Goal: Task Accomplishment & Management: Manage account settings

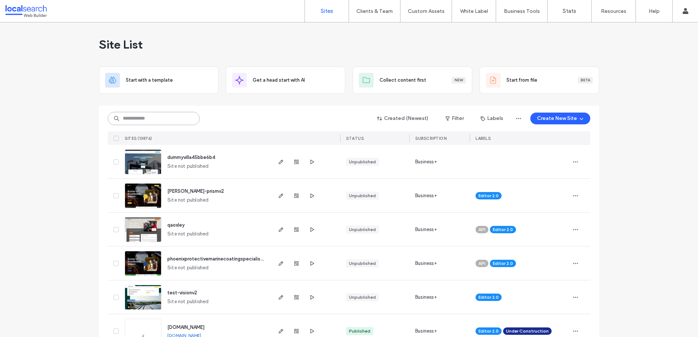
click at [157, 120] on input at bounding box center [154, 118] width 92 height 13
paste input "********"
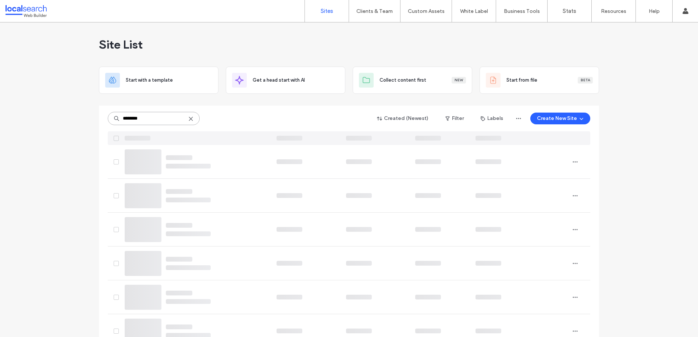
type input "********"
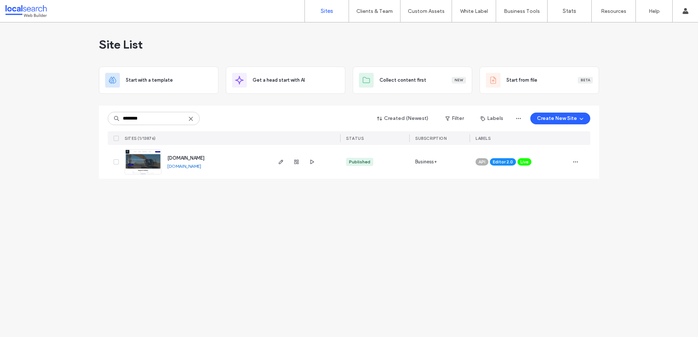
click at [196, 158] on span "[DOMAIN_NAME]" at bounding box center [185, 158] width 37 height 6
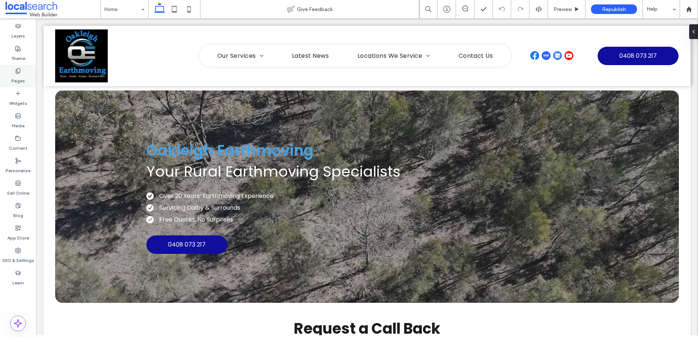
click at [18, 72] on icon at bounding box center [18, 71] width 6 height 6
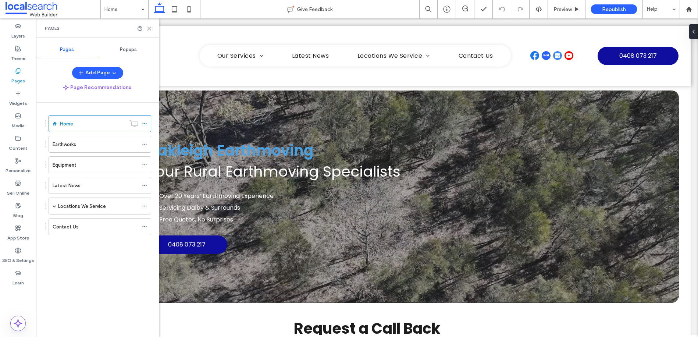
click at [125, 45] on div "Popups" at bounding box center [127, 50] width 61 height 16
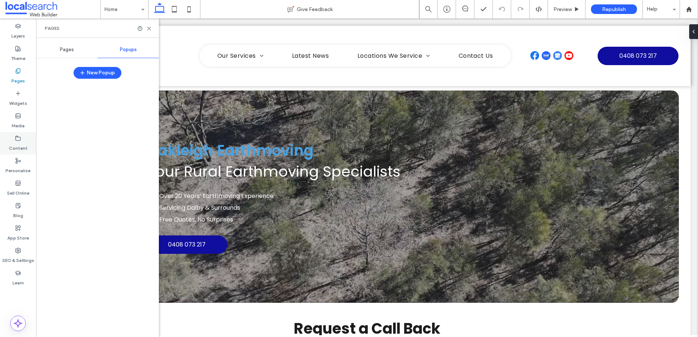
click at [17, 140] on icon at bounding box center [18, 138] width 6 height 6
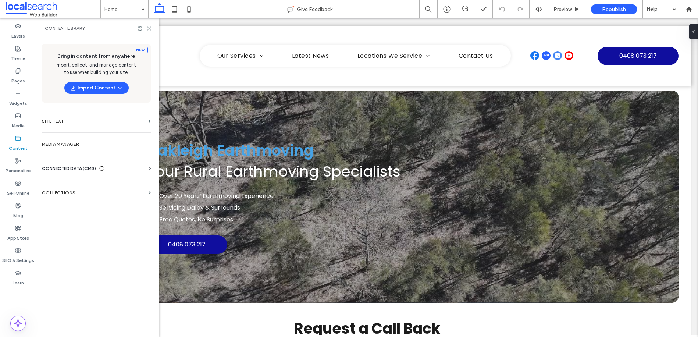
click at [67, 167] on span "CONNECTED DATA (CMS)" at bounding box center [69, 168] width 54 height 7
click at [78, 185] on label "Business Info" at bounding box center [98, 186] width 100 height 5
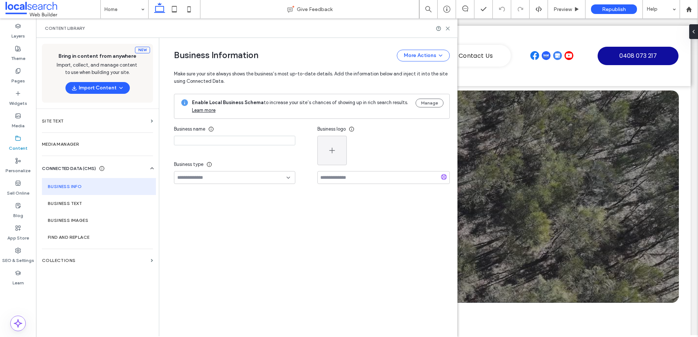
type input "**********"
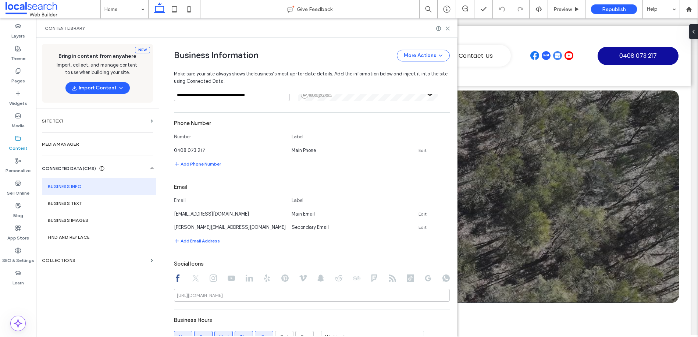
scroll to position [208, 0]
click at [448, 26] on icon at bounding box center [448, 29] width 6 height 6
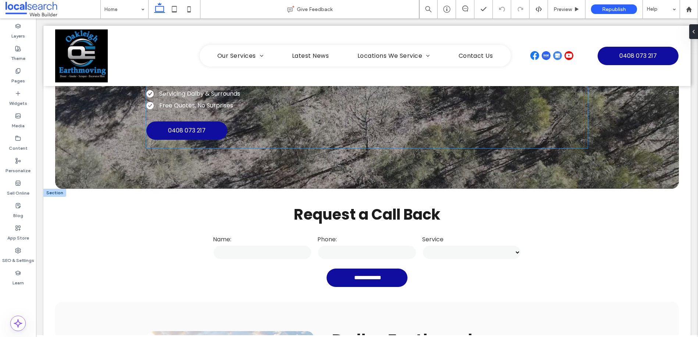
scroll to position [194, 0]
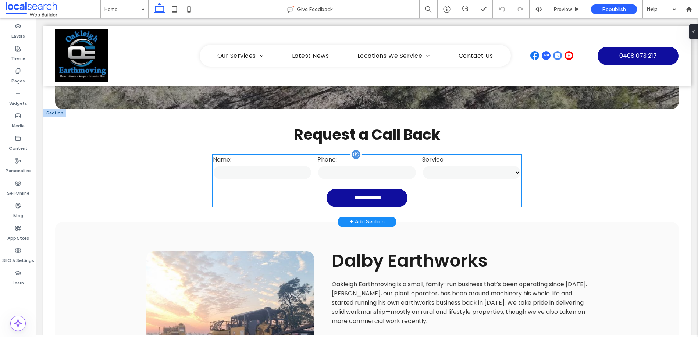
click at [339, 167] on input "tel" at bounding box center [366, 172] width 99 height 15
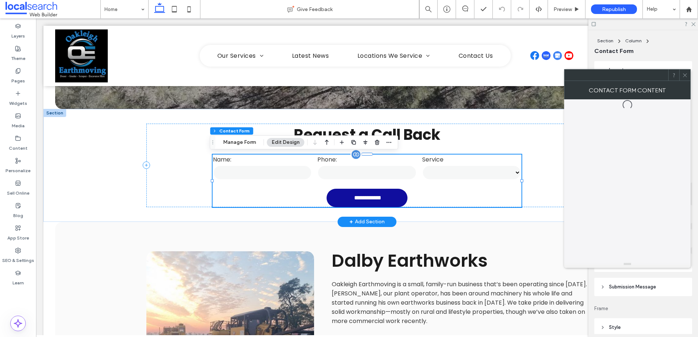
type input "*"
type input "***"
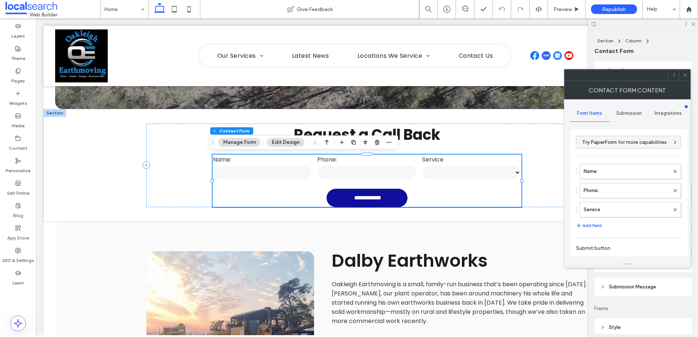
click at [630, 115] on span "Submission" at bounding box center [628, 113] width 25 height 6
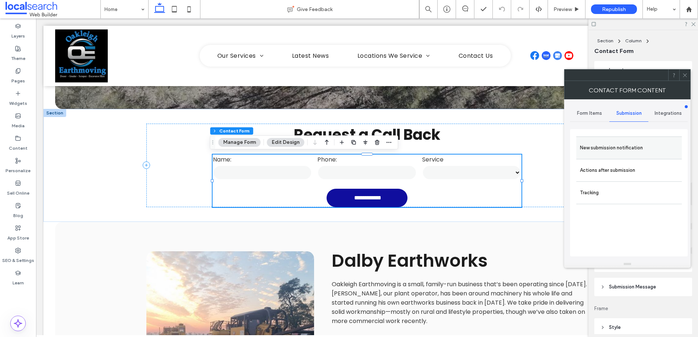
click at [625, 149] on label "New submission notification" at bounding box center [629, 147] width 98 height 15
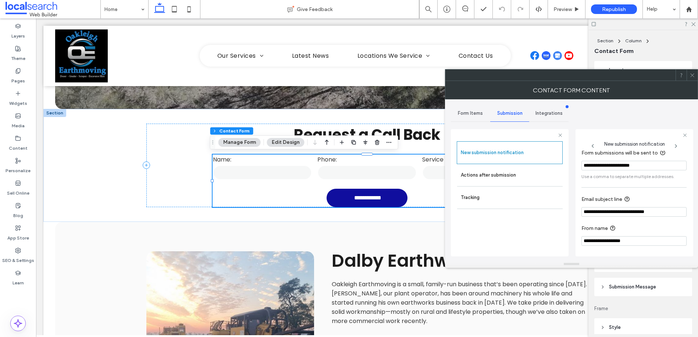
scroll to position [39, 0]
click at [493, 177] on label "Actions after submission" at bounding box center [510, 175] width 98 height 15
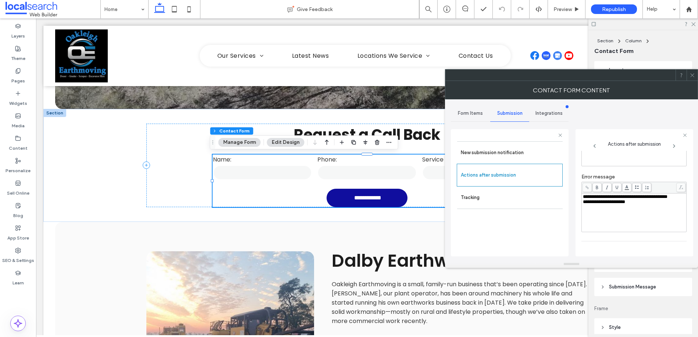
scroll to position [127, 0]
click at [693, 75] on icon at bounding box center [692, 75] width 6 height 6
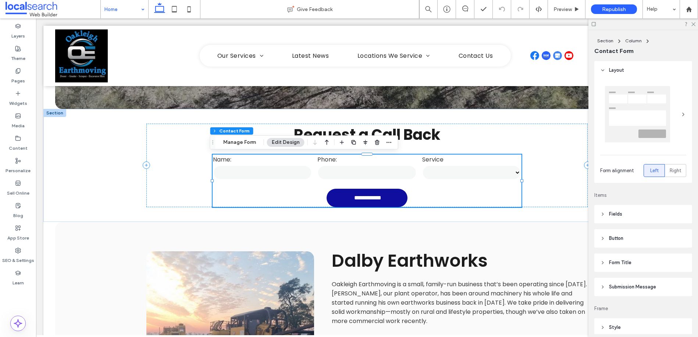
drag, startPoint x: 111, startPoint y: 7, endPoint x: 118, endPoint y: 11, distance: 7.6
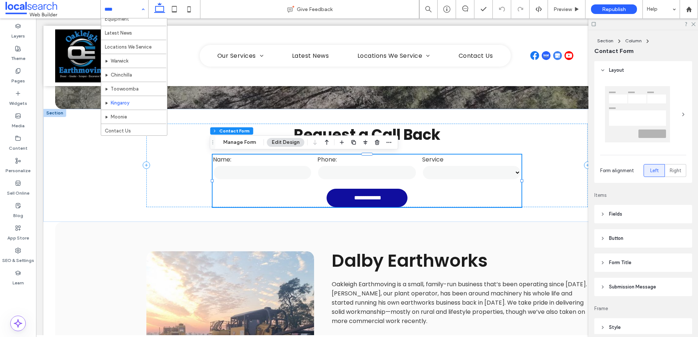
scroll to position [36, 0]
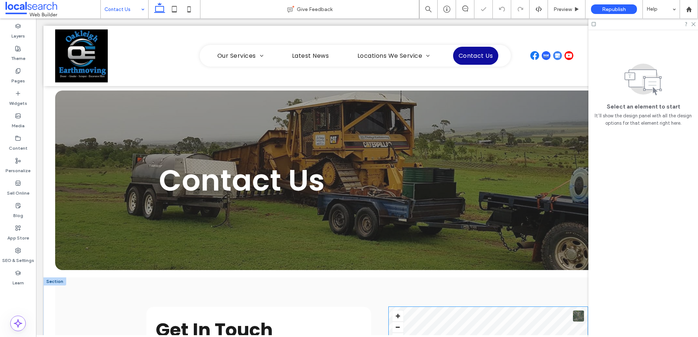
scroll to position [210, 0]
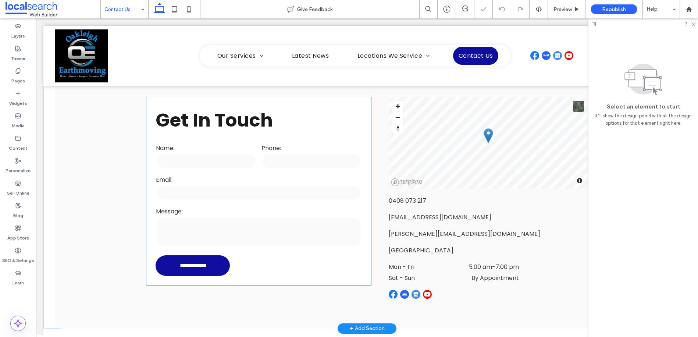
click at [235, 174] on div "Email:" at bounding box center [258, 188] width 211 height 32
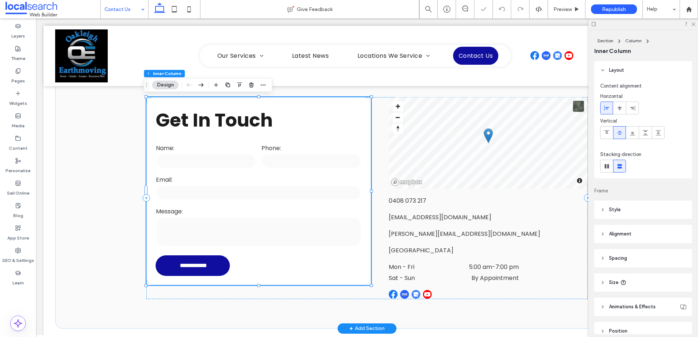
type input "**"
click at [235, 174] on div "Email:" at bounding box center [258, 188] width 211 height 32
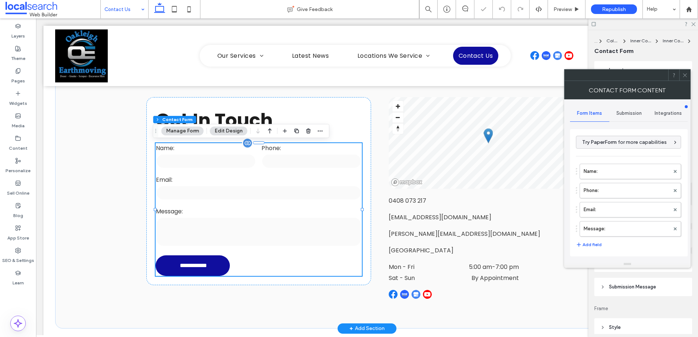
type input "*"
type input "***"
type input "**"
click at [623, 114] on span "Submission" at bounding box center [628, 113] width 25 height 6
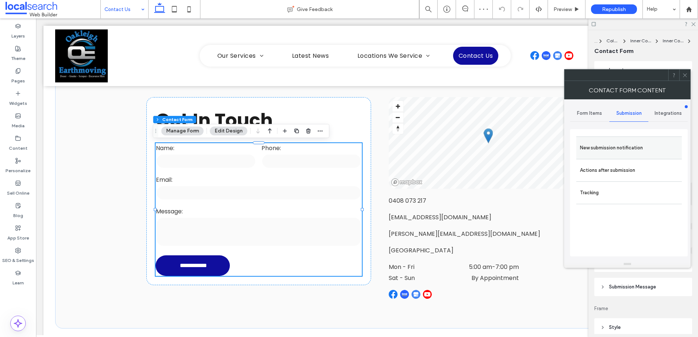
click at [620, 143] on label "New submission notification" at bounding box center [629, 147] width 98 height 15
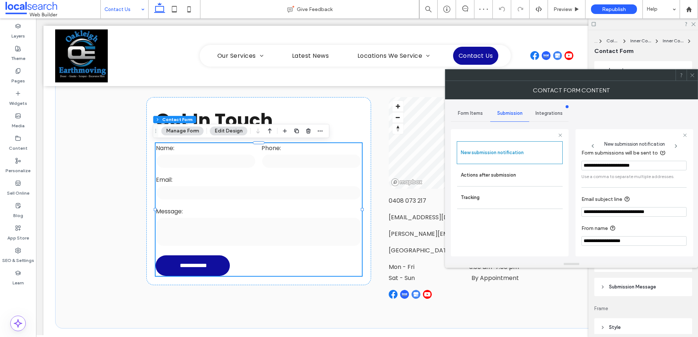
scroll to position [39, 0]
click at [513, 172] on label "Actions after submission" at bounding box center [510, 175] width 98 height 15
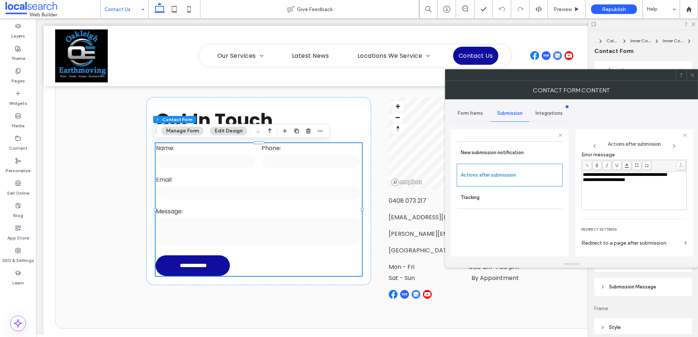
scroll to position [127, 0]
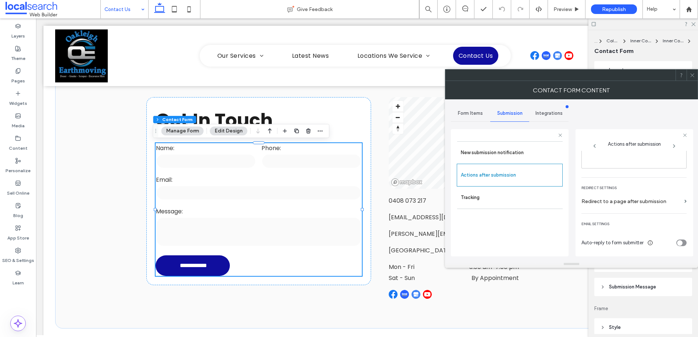
click at [691, 74] on icon at bounding box center [692, 75] width 6 height 6
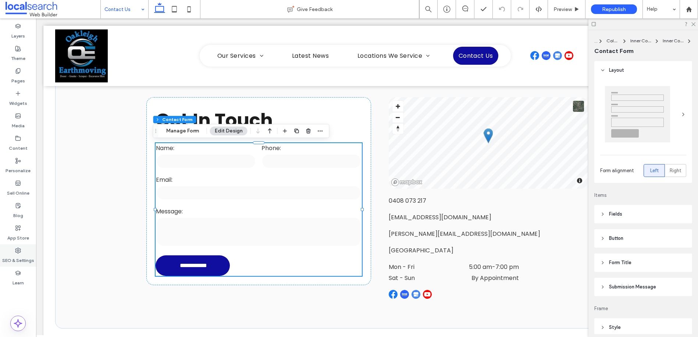
click at [17, 254] on label "SEO & Settings" at bounding box center [18, 258] width 32 height 10
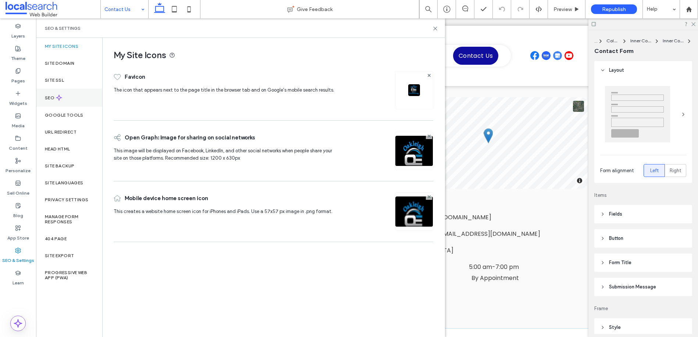
click at [52, 100] on label "SEO" at bounding box center [50, 97] width 11 height 5
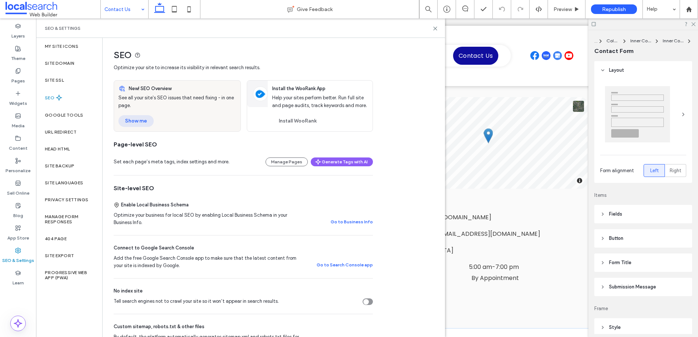
click at [135, 120] on button "Show me" at bounding box center [135, 121] width 35 height 12
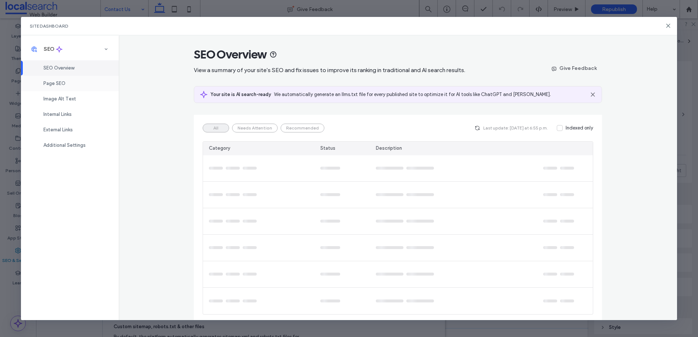
click at [58, 82] on span "Page SEO" at bounding box center [54, 84] width 22 height 6
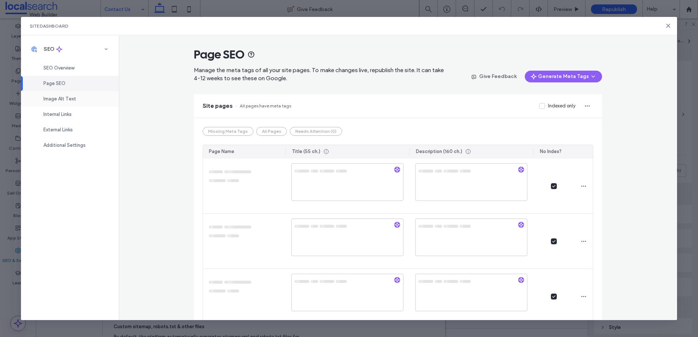
click at [60, 97] on span "Image Alt Text" at bounding box center [59, 99] width 33 height 6
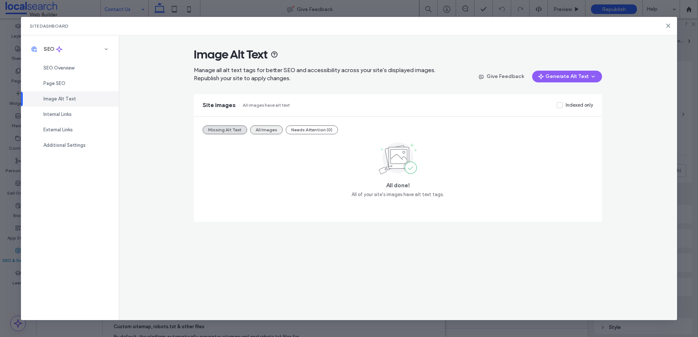
click at [259, 131] on button "All Images" at bounding box center [266, 129] width 33 height 9
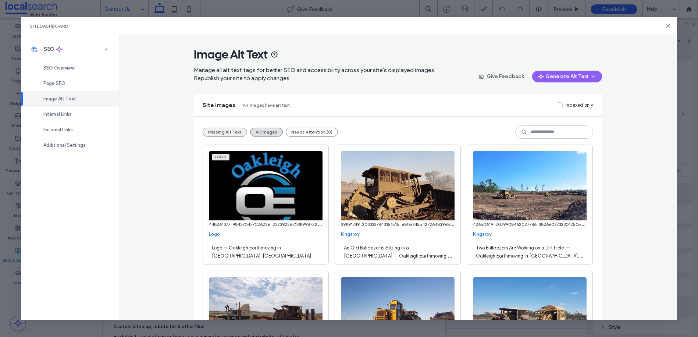
click at [225, 131] on button "Missing Alt Text" at bounding box center [225, 132] width 44 height 9
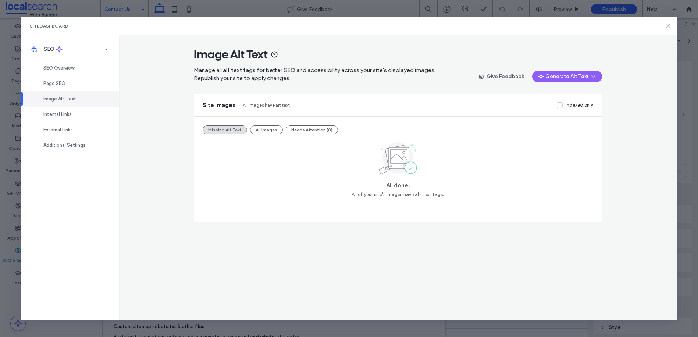
click at [666, 27] on icon at bounding box center [668, 26] width 6 height 6
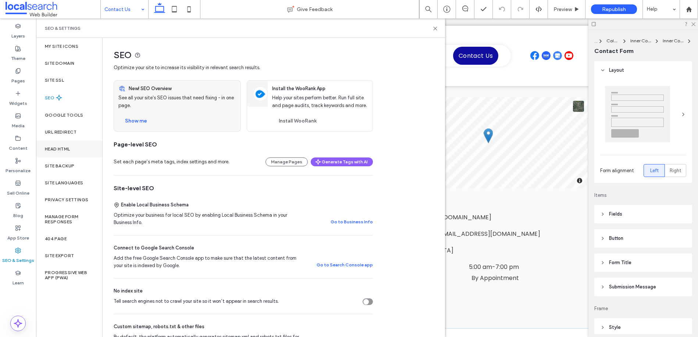
click at [53, 146] on label "Head HTML" at bounding box center [57, 148] width 25 height 5
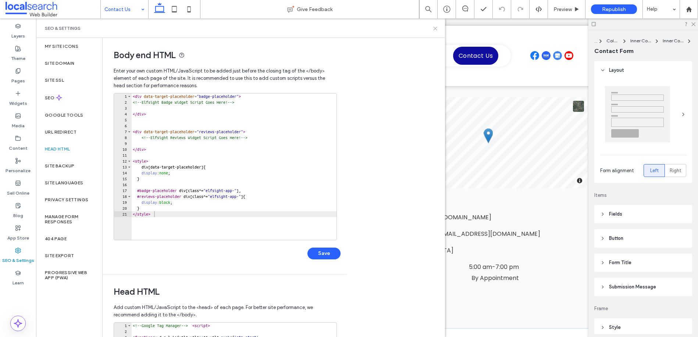
click at [435, 26] on icon at bounding box center [435, 29] width 6 height 6
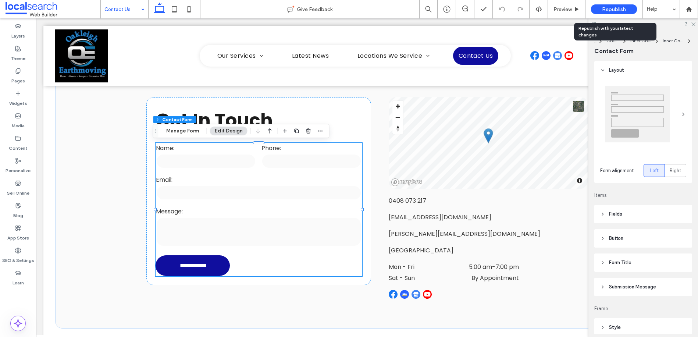
click at [616, 6] on div "Republish" at bounding box center [614, 9] width 46 height 10
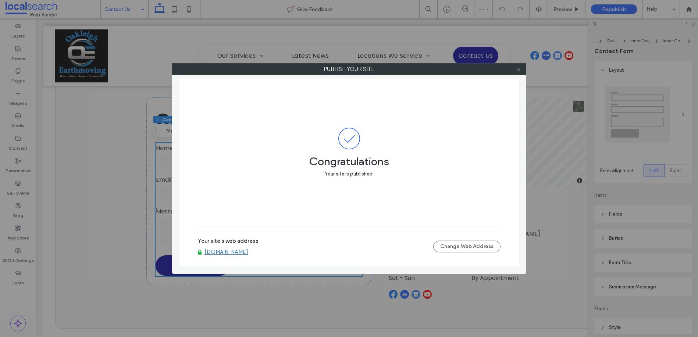
click at [517, 70] on use at bounding box center [518, 69] width 4 height 4
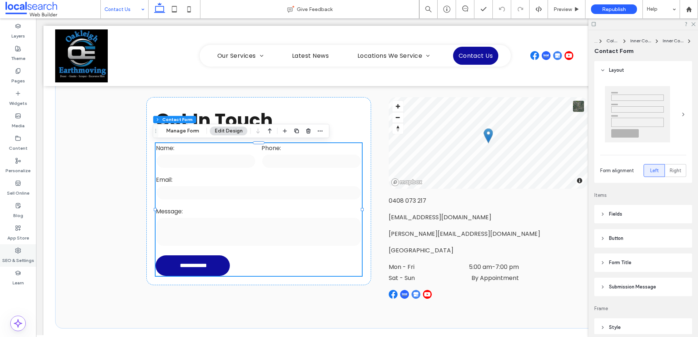
click at [22, 251] on div "SEO & Settings" at bounding box center [18, 255] width 36 height 22
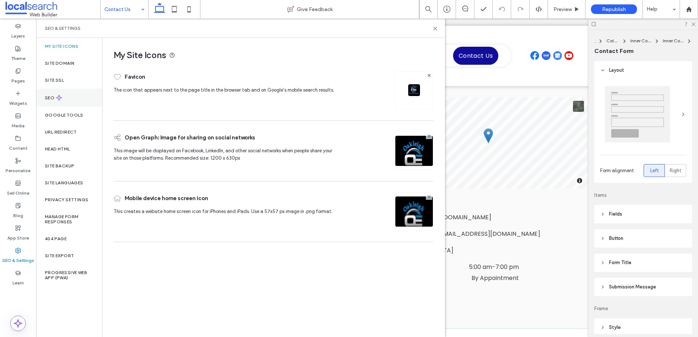
click at [47, 96] on label "SEO" at bounding box center [50, 97] width 11 height 5
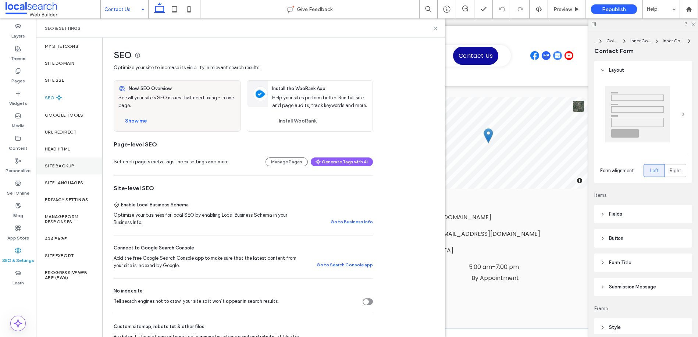
click at [65, 160] on div "Site Backup" at bounding box center [69, 165] width 66 height 17
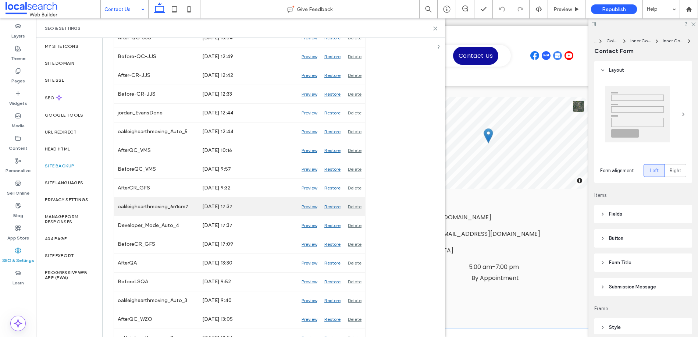
scroll to position [212, 0]
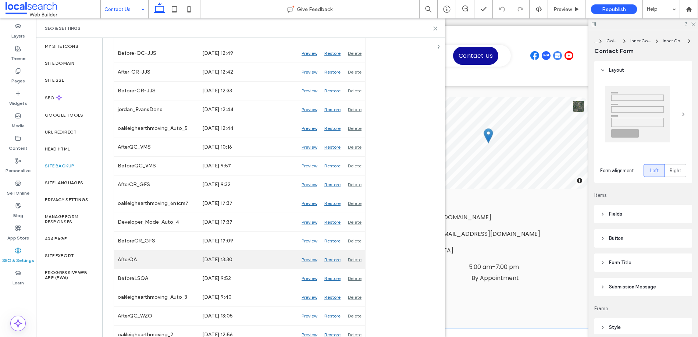
click at [305, 259] on div "Preview" at bounding box center [309, 259] width 23 height 18
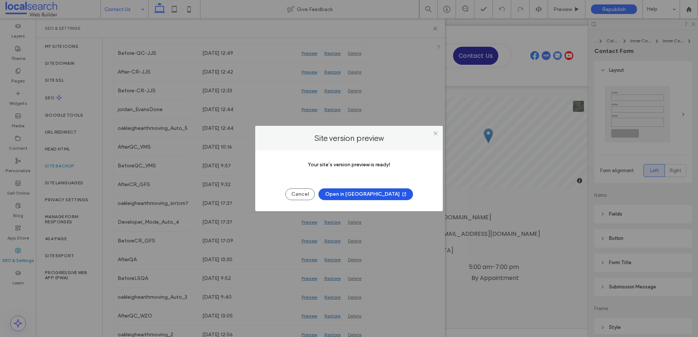
click at [370, 192] on button "Open in New Tab" at bounding box center [365, 194] width 95 height 12
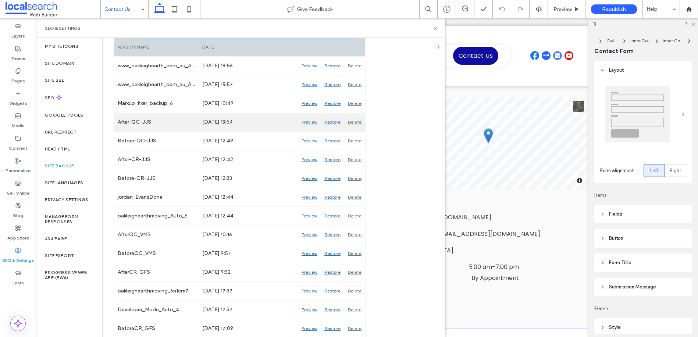
scroll to position [124, 0]
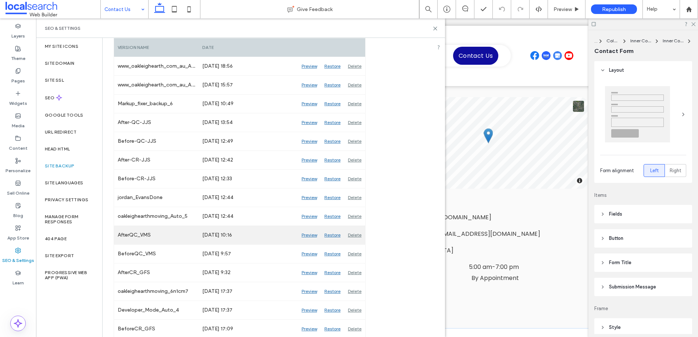
click at [309, 234] on div "Preview" at bounding box center [309, 235] width 23 height 18
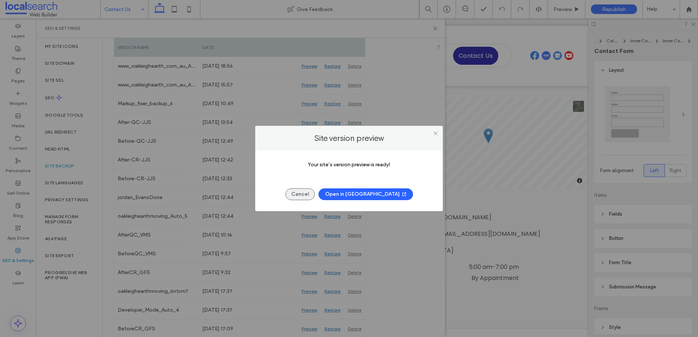
click at [315, 194] on button "Cancel" at bounding box center [299, 194] width 29 height 12
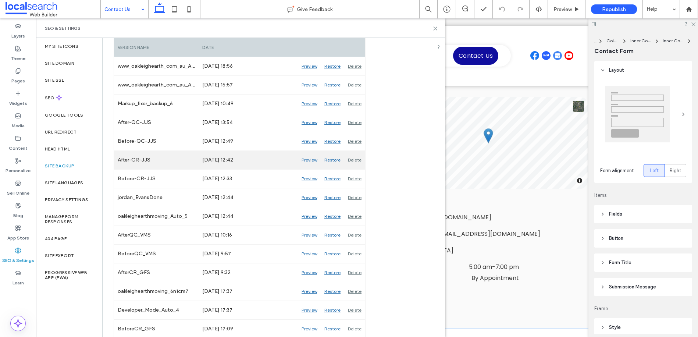
click at [308, 158] on div "Preview" at bounding box center [309, 160] width 23 height 18
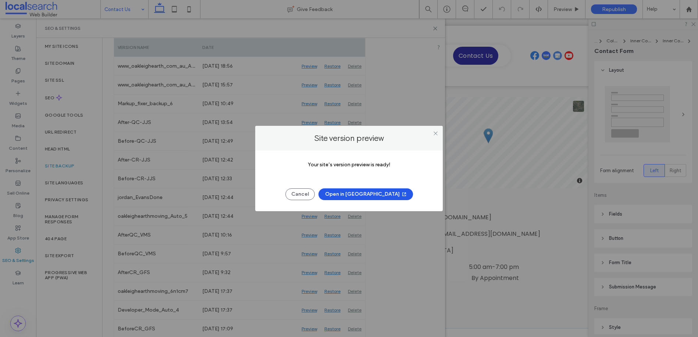
click at [357, 192] on button "Open in New Tab" at bounding box center [365, 194] width 95 height 12
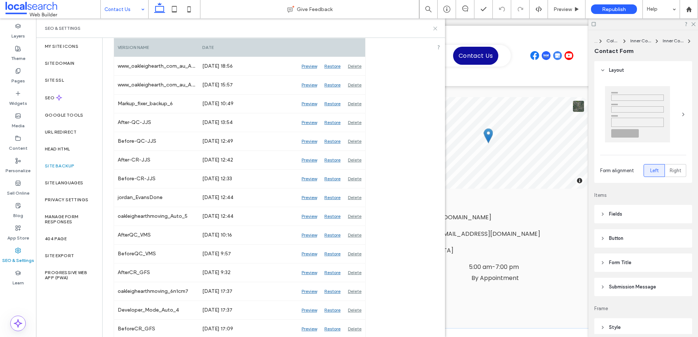
drag, startPoint x: 435, startPoint y: 27, endPoint x: 345, endPoint y: 6, distance: 92.7
click at [435, 27] on icon at bounding box center [435, 29] width 6 height 6
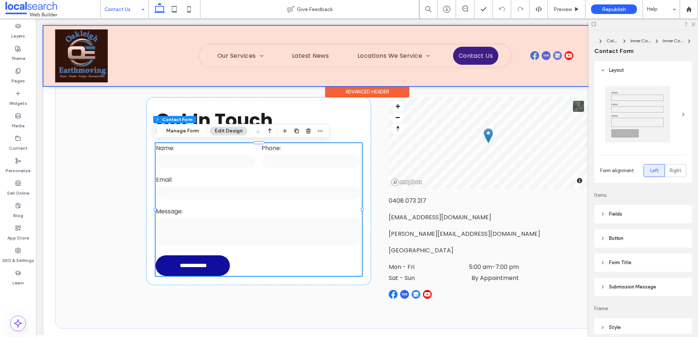
click at [82, 35] on div at bounding box center [366, 56] width 647 height 60
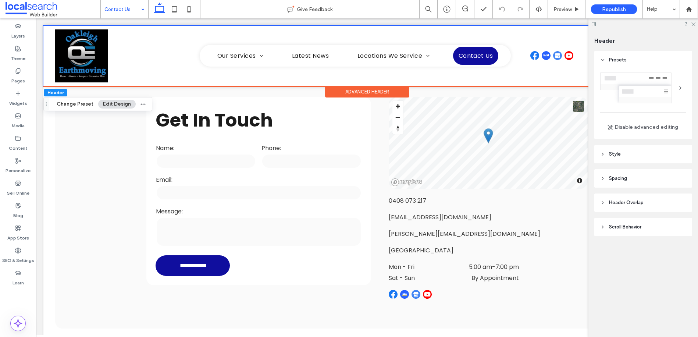
click at [603, 156] on icon at bounding box center [602, 154] width 5 height 5
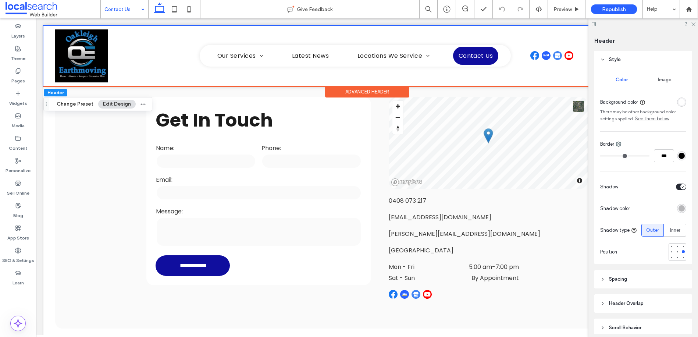
scroll to position [93, 0]
click at [95, 46] on img at bounding box center [81, 55] width 53 height 53
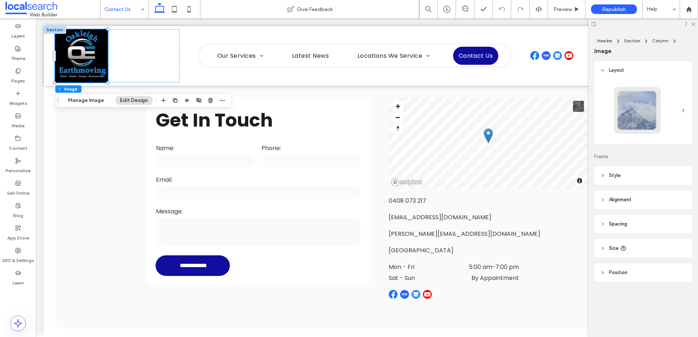
click at [609, 172] on span "Style" at bounding box center [615, 175] width 12 height 7
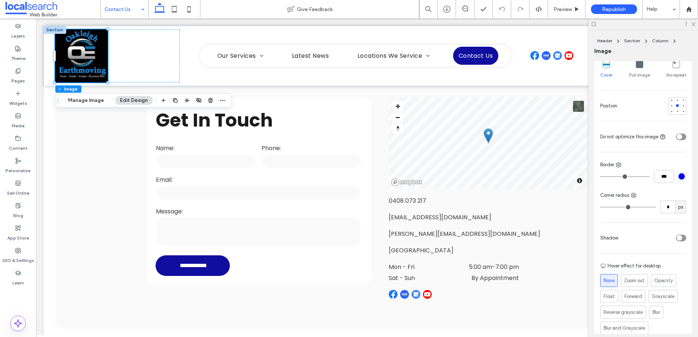
scroll to position [165, 0]
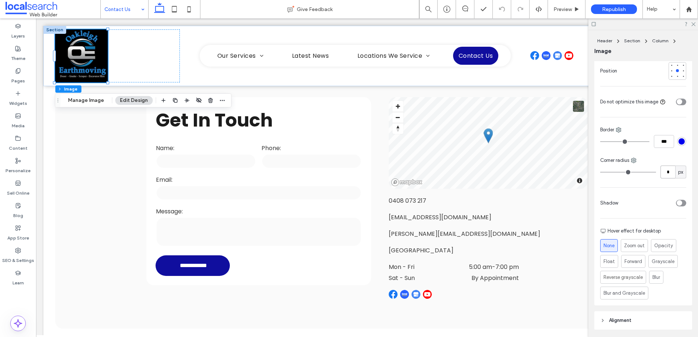
click at [666, 173] on input "*" at bounding box center [667, 171] width 15 height 13
type input "*"
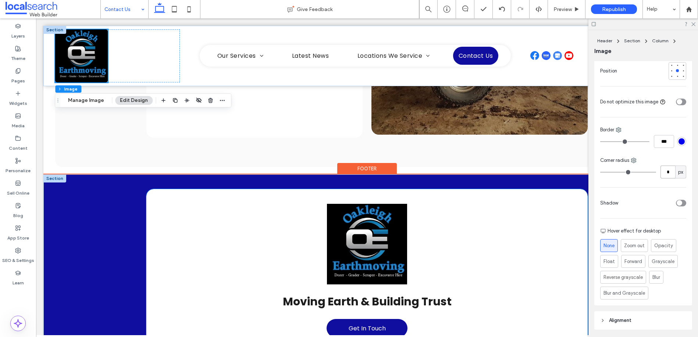
scroll to position [648, 0]
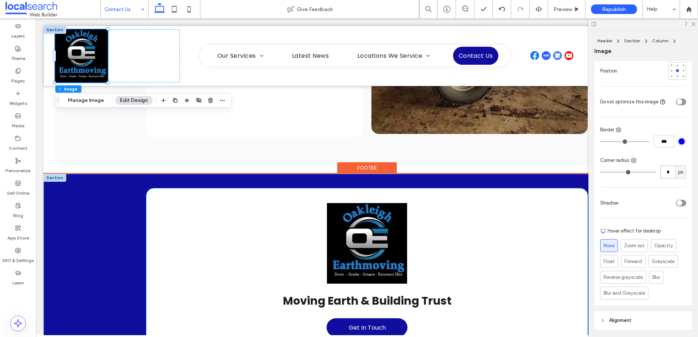
click at [364, 223] on img at bounding box center [367, 243] width 80 height 81
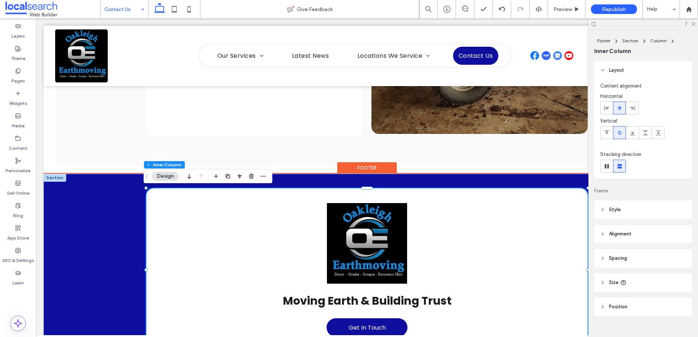
click at [364, 223] on img at bounding box center [367, 243] width 80 height 81
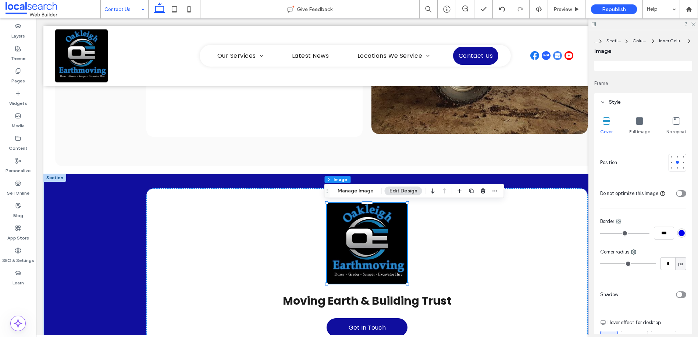
scroll to position [82, 0]
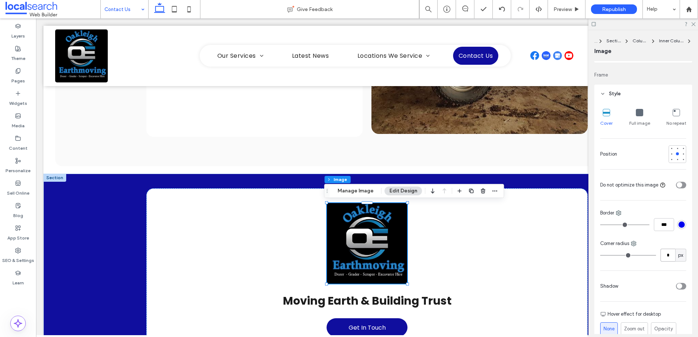
click at [662, 257] on input "*" at bounding box center [667, 255] width 15 height 13
type input "*"
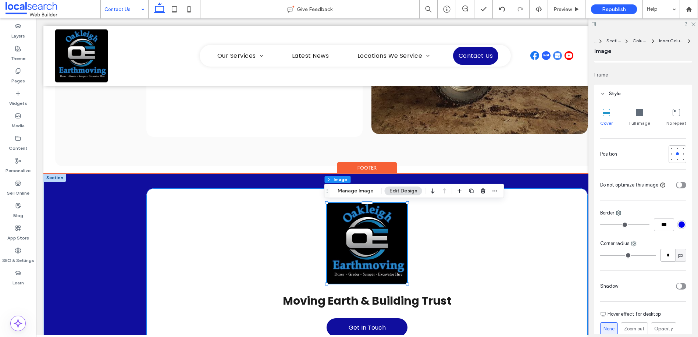
click at [558, 234] on div "Moving Earth & Building Trust Get In Touch" at bounding box center [366, 269] width 441 height 163
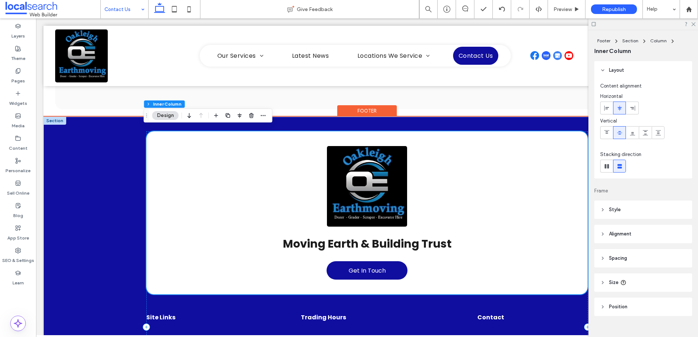
scroll to position [712, 0]
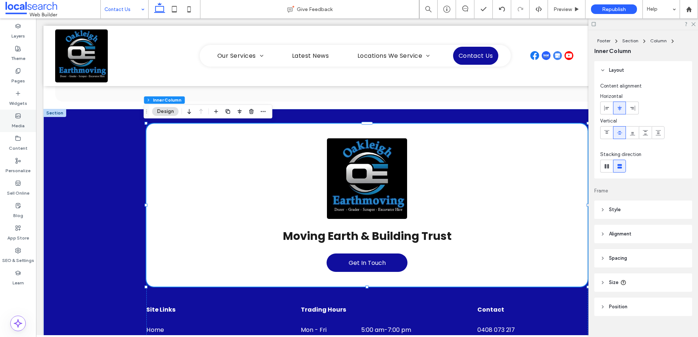
click at [16, 117] on icon at bounding box center [18, 116] width 6 height 6
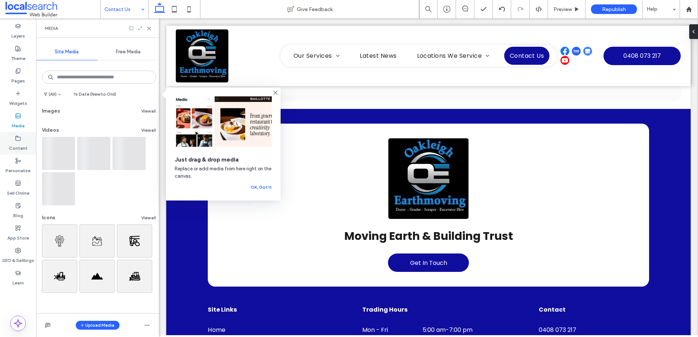
click at [17, 143] on label "Content" at bounding box center [18, 146] width 19 height 10
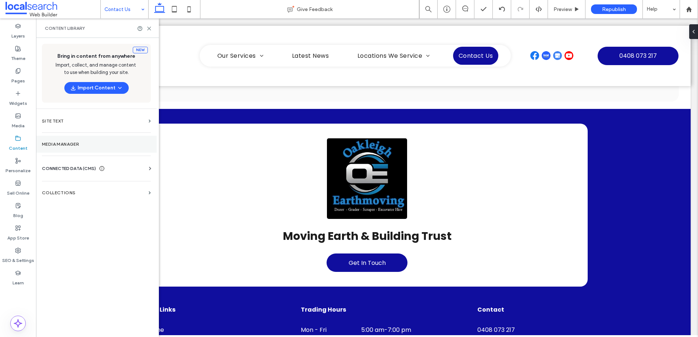
click at [66, 143] on label "Media Manager" at bounding box center [96, 144] width 109 height 5
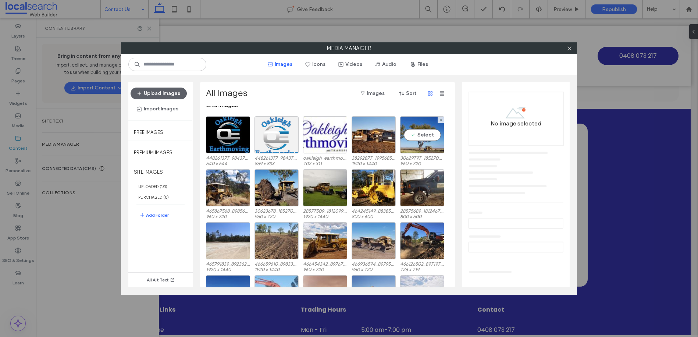
scroll to position [3, 0]
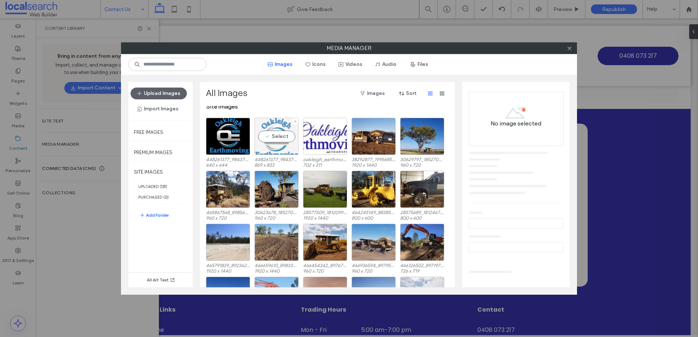
click at [281, 147] on div "Select" at bounding box center [276, 136] width 44 height 37
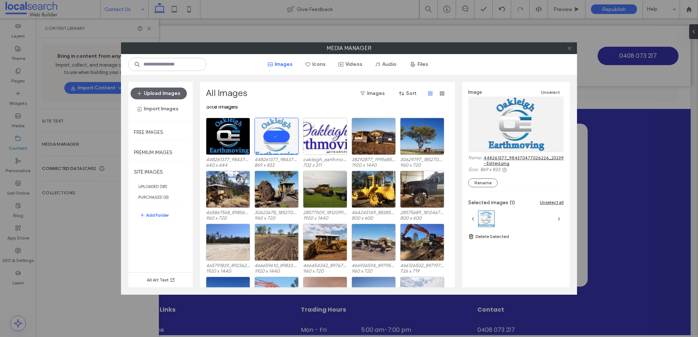
click at [569, 46] on icon at bounding box center [570, 49] width 6 height 6
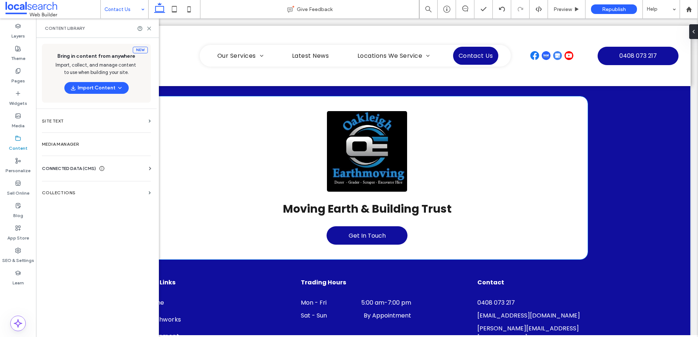
scroll to position [733, 0]
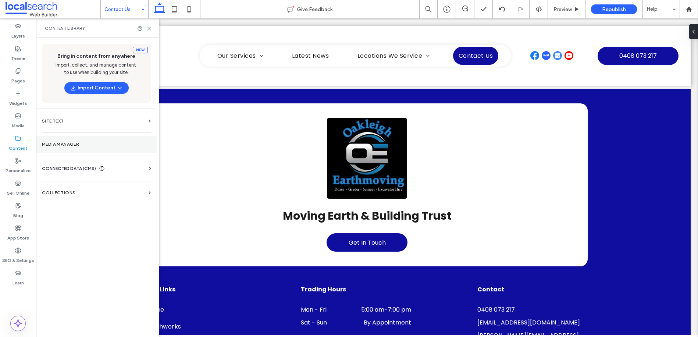
click at [56, 142] on label "Media Manager" at bounding box center [96, 144] width 109 height 5
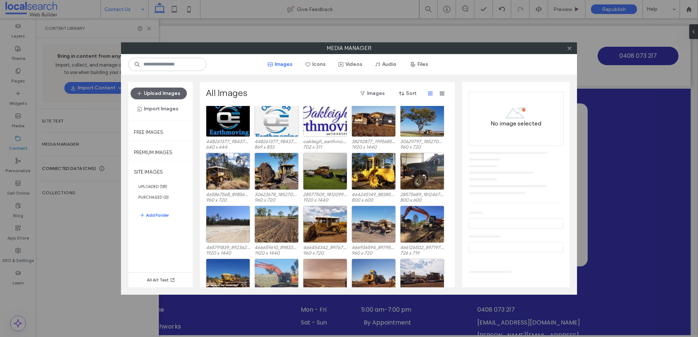
scroll to position [0, 0]
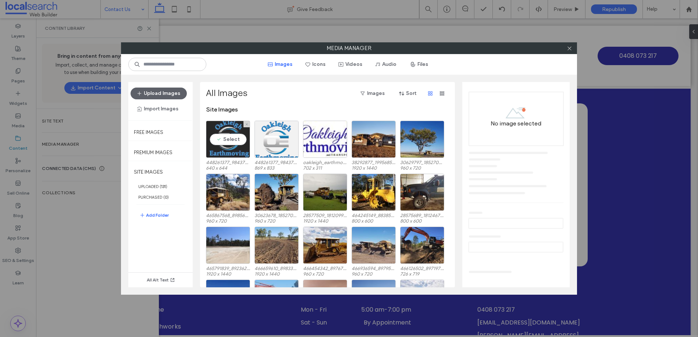
click at [220, 128] on div "Select" at bounding box center [228, 139] width 44 height 37
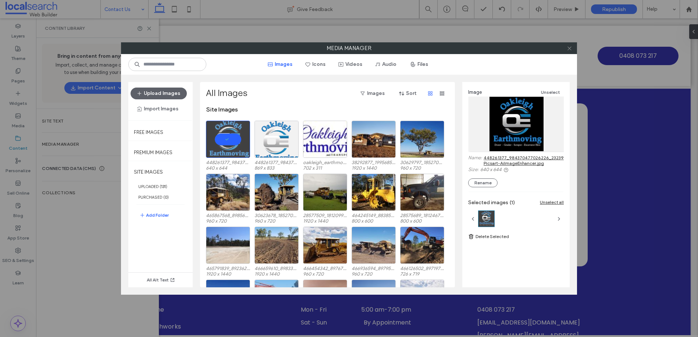
click at [569, 50] on icon at bounding box center [570, 49] width 6 height 6
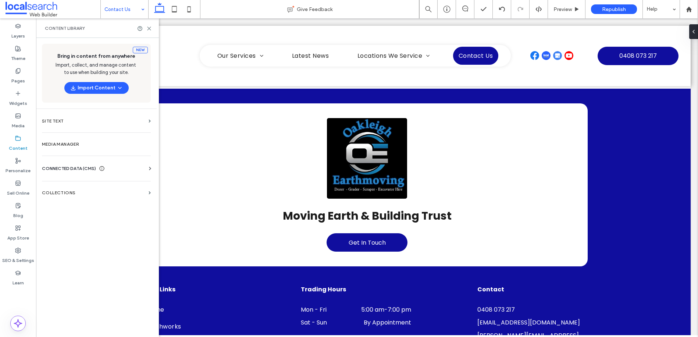
click at [63, 171] on span "CONNECTED DATA (CMS)" at bounding box center [69, 168] width 54 height 7
click at [77, 182] on section "Business Info" at bounding box center [98, 186] width 112 height 17
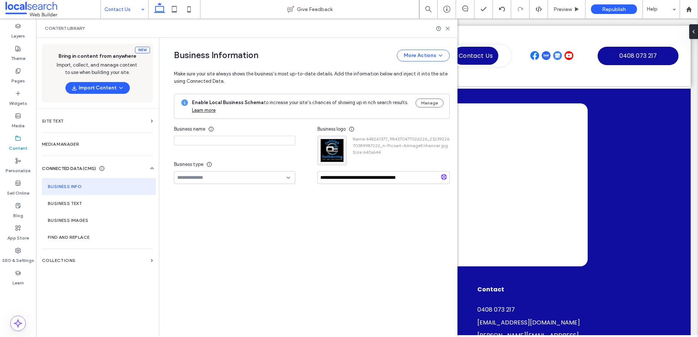
type input "**********"
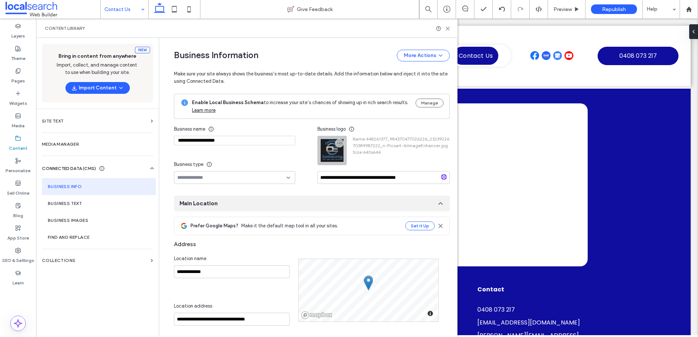
click at [334, 152] on div at bounding box center [332, 150] width 29 height 29
click at [337, 143] on icon "button" at bounding box center [339, 143] width 6 height 6
click at [73, 139] on section "Media Manager" at bounding box center [97, 144] width 123 height 17
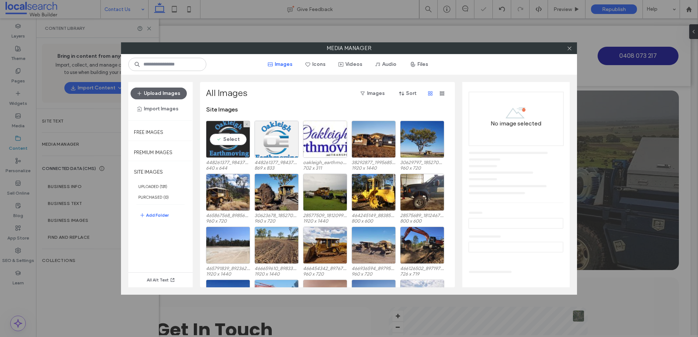
click at [228, 121] on div "Select" at bounding box center [228, 139] width 44 height 37
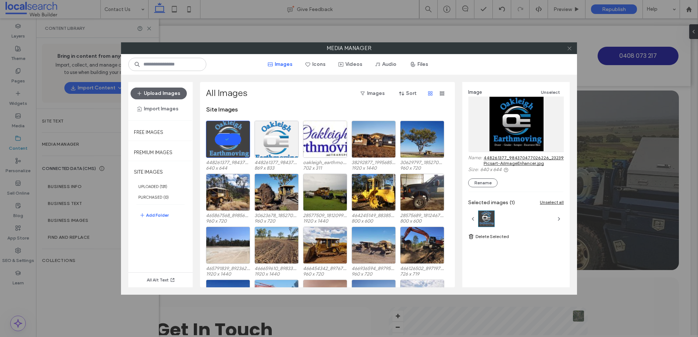
drag, startPoint x: 569, startPoint y: 50, endPoint x: 570, endPoint y: 44, distance: 6.4
click at [569, 50] on icon at bounding box center [570, 49] width 6 height 6
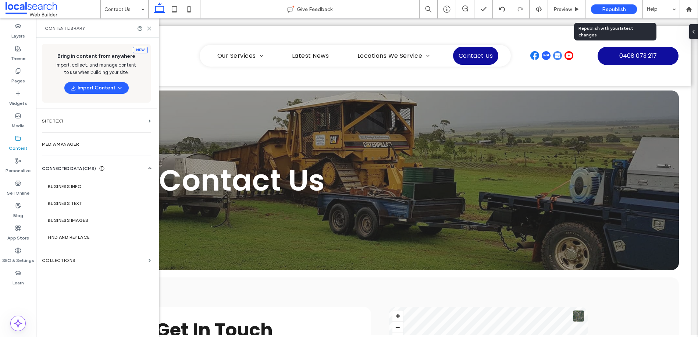
click at [606, 7] on span "Republish" at bounding box center [614, 9] width 24 height 6
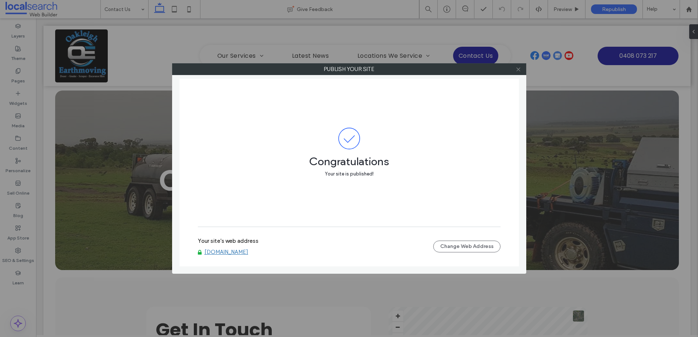
click at [520, 71] on icon at bounding box center [519, 70] width 6 height 6
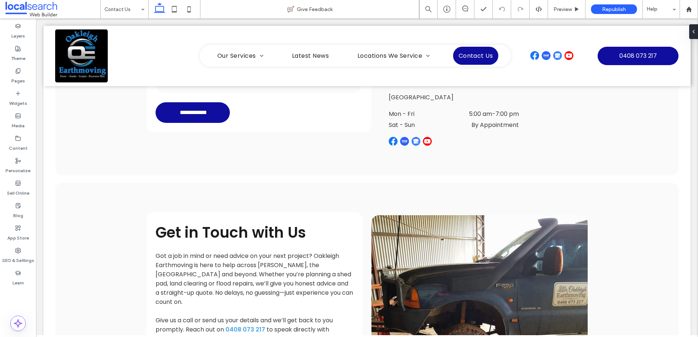
scroll to position [899, 0]
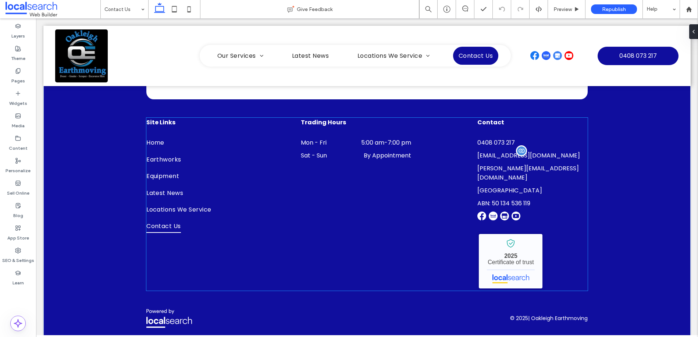
click at [505, 156] on span "[EMAIL_ADDRESS][DOMAIN_NAME]" at bounding box center [528, 155] width 103 height 8
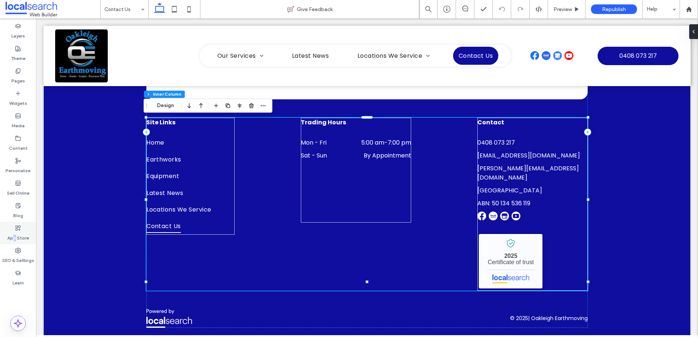
drag, startPoint x: 14, startPoint y: 238, endPoint x: 18, endPoint y: 233, distance: 6.1
click at [15, 238] on label "App Store" at bounding box center [18, 236] width 22 height 10
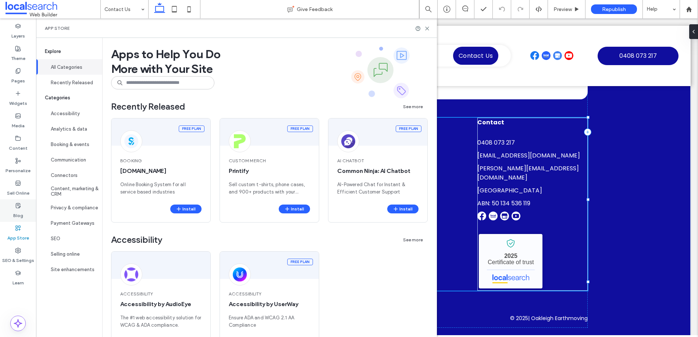
click at [18, 210] on label "Blog" at bounding box center [18, 213] width 10 height 10
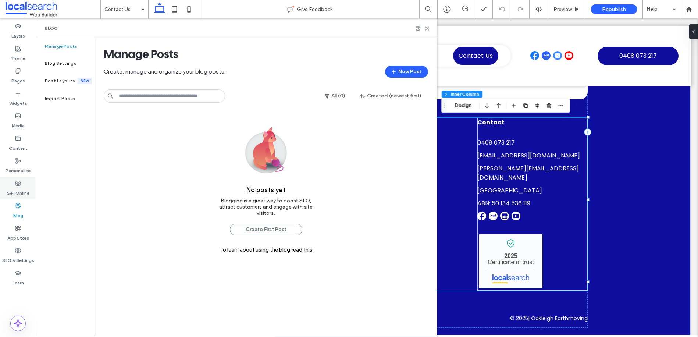
click at [19, 190] on label "Sell Online" at bounding box center [18, 191] width 22 height 10
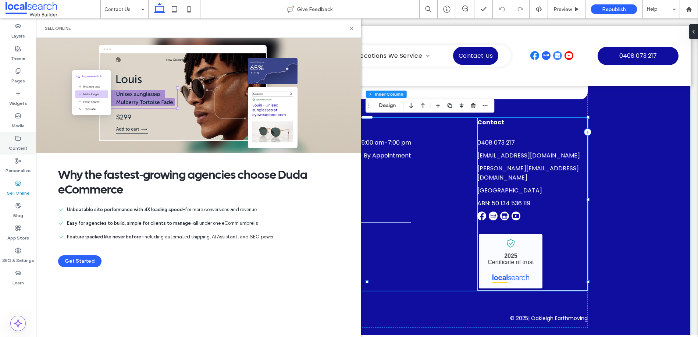
click at [12, 144] on label "Content" at bounding box center [18, 146] width 19 height 10
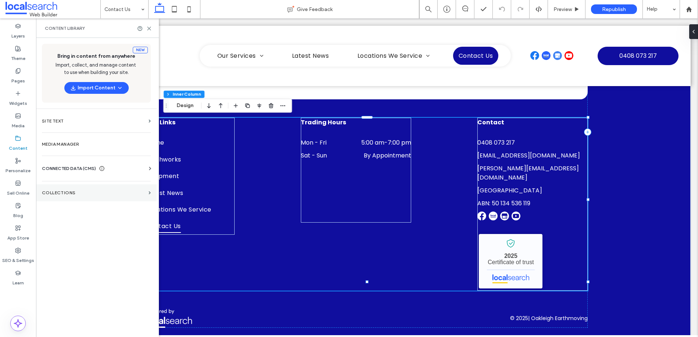
click at [69, 190] on label "Collections" at bounding box center [94, 192] width 104 height 5
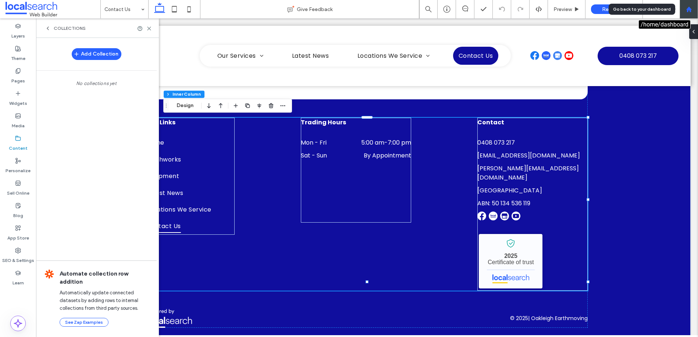
click at [687, 8] on use at bounding box center [689, 9] width 6 height 6
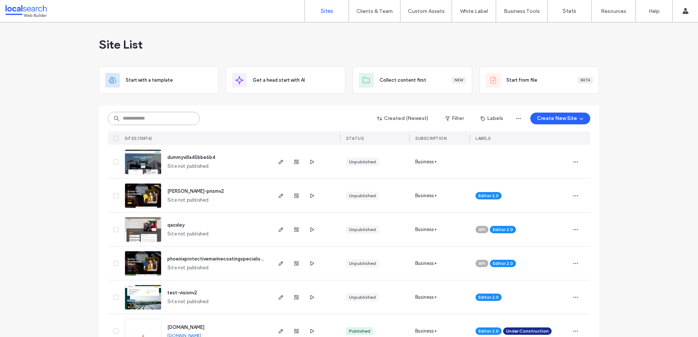
drag, startPoint x: 135, startPoint y: 120, endPoint x: 149, endPoint y: 121, distance: 13.6
click at [135, 120] on input at bounding box center [154, 118] width 92 height 13
paste input "********"
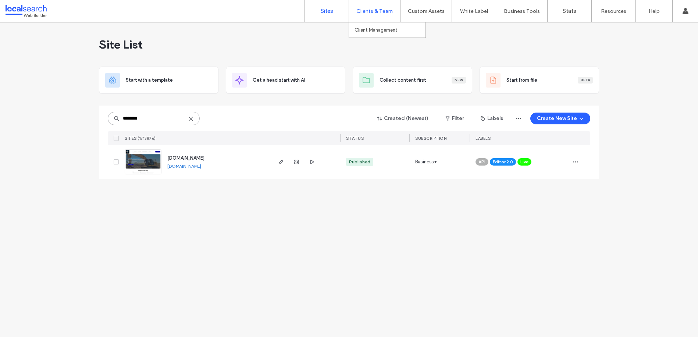
type input "********"
click at [376, 7] on div "Clients & Team" at bounding box center [374, 11] width 51 height 22
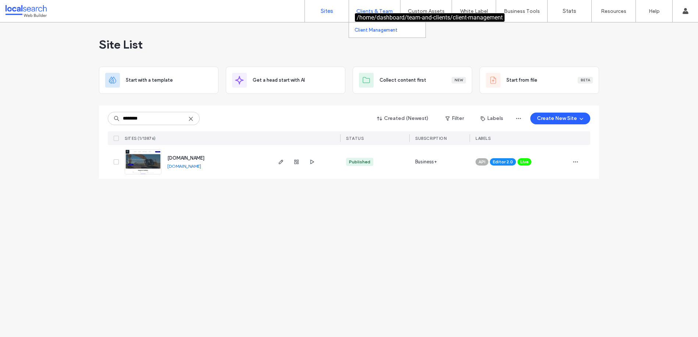
click at [375, 29] on label "Client Management" at bounding box center [375, 30] width 43 height 6
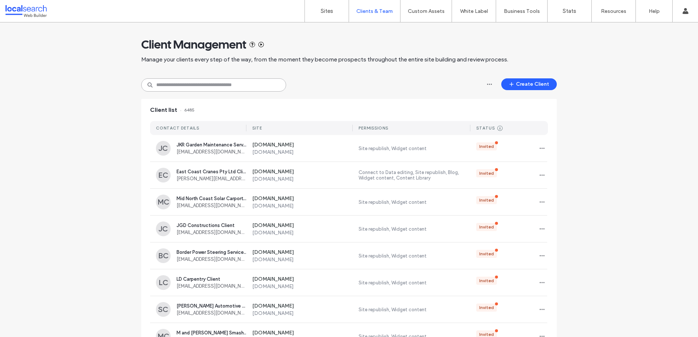
click at [242, 85] on input at bounding box center [213, 84] width 145 height 13
paste input "**********"
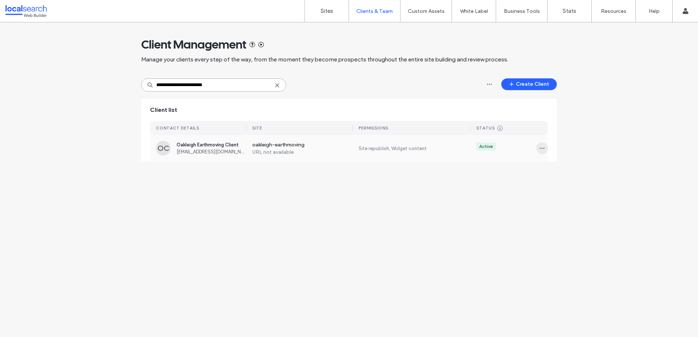
type input "**********"
click at [543, 152] on span "button" at bounding box center [542, 148] width 12 height 12
click at [564, 179] on span "Manage Access" at bounding box center [568, 181] width 35 height 7
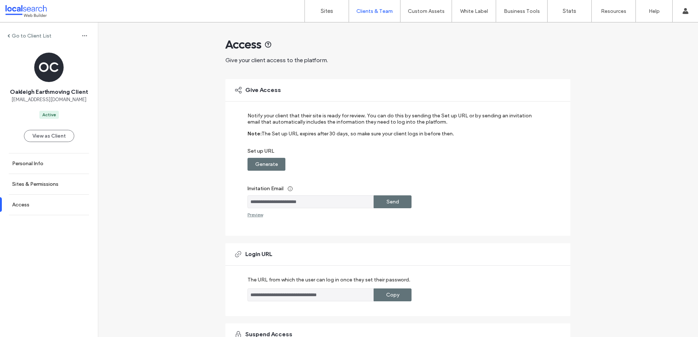
click at [270, 162] on label "Generate" at bounding box center [266, 164] width 23 height 14
click at [380, 164] on div "Copy" at bounding box center [393, 164] width 38 height 13
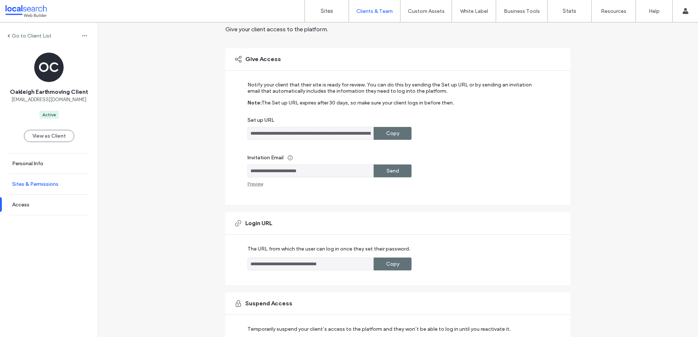
scroll to position [32, 0]
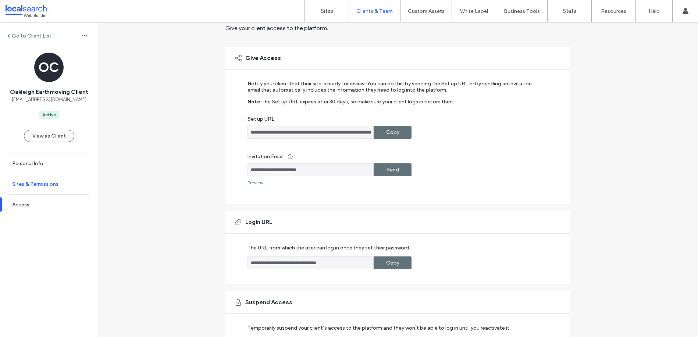
click at [30, 180] on link "Sites & Permissions" at bounding box center [49, 184] width 98 height 20
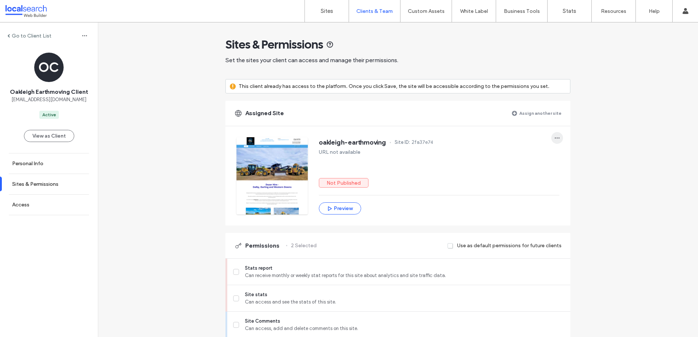
click at [554, 135] on icon "button" at bounding box center [557, 138] width 6 height 6
click at [572, 156] on span "Unassign site" at bounding box center [578, 156] width 29 height 7
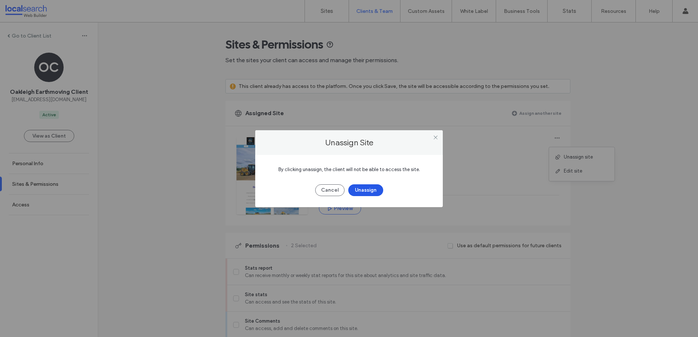
click at [363, 186] on button "Unassign" at bounding box center [365, 190] width 35 height 12
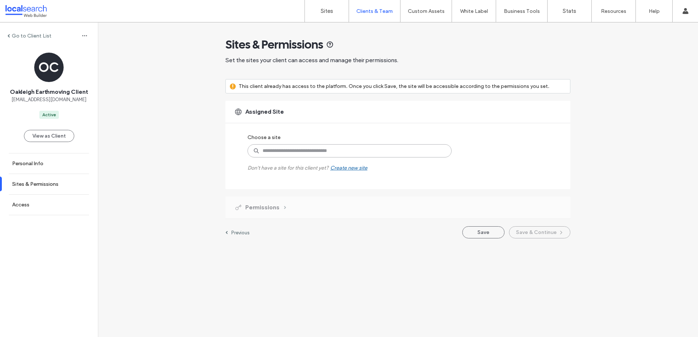
click at [336, 150] on input at bounding box center [349, 150] width 204 height 13
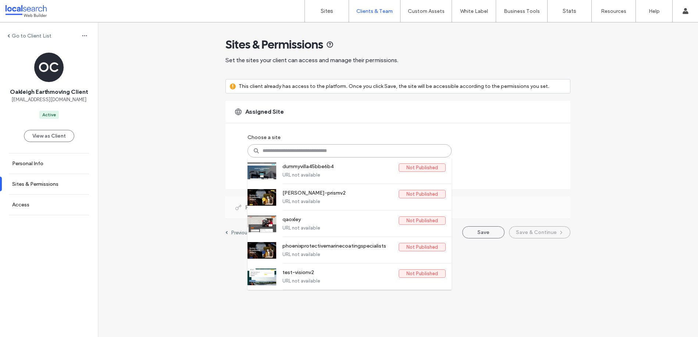
paste input "********"
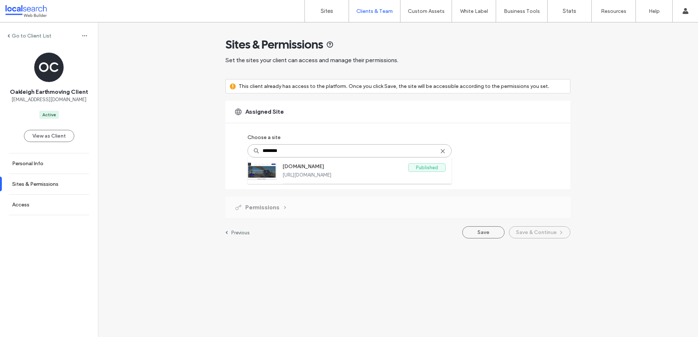
type input "*******"
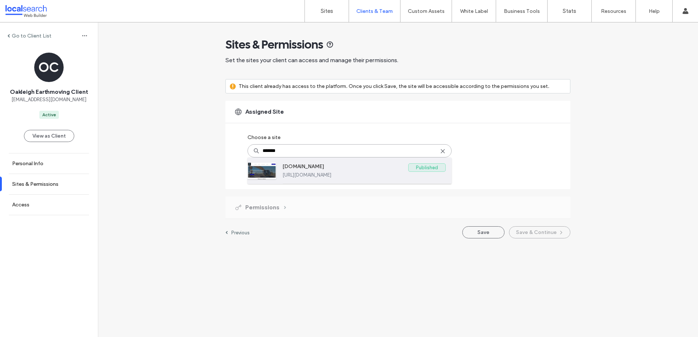
click at [344, 167] on label "[DOMAIN_NAME]" at bounding box center [345, 167] width 126 height 9
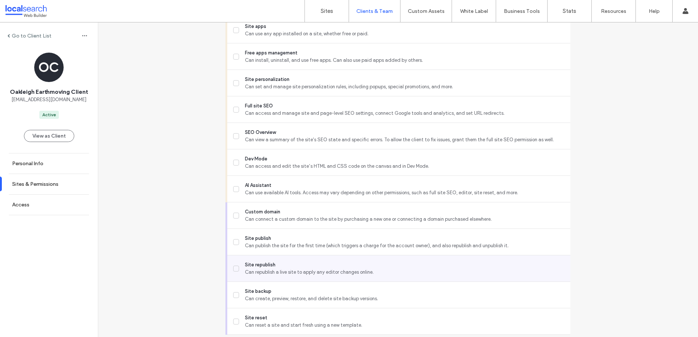
scroll to position [610, 0]
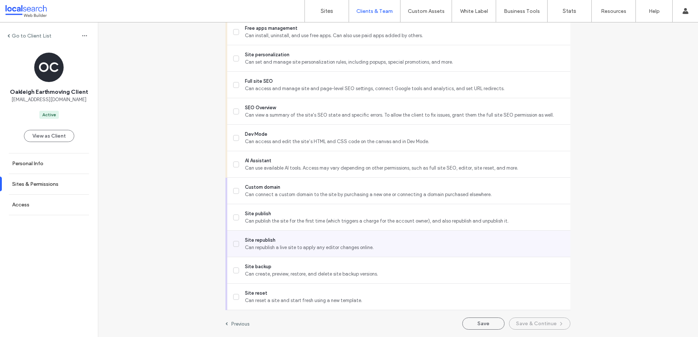
click at [235, 243] on icon at bounding box center [236, 244] width 3 height 2
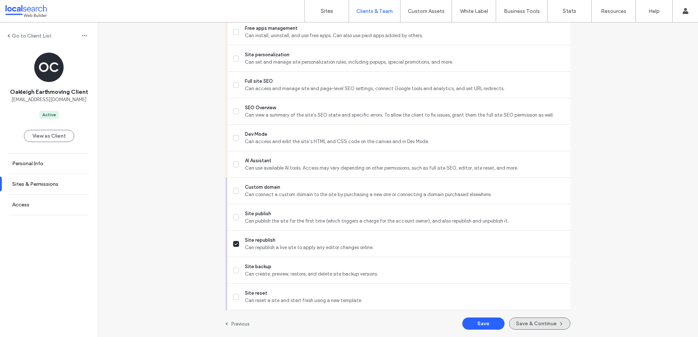
click at [535, 321] on button "Save & Continue" at bounding box center [539, 323] width 61 height 12
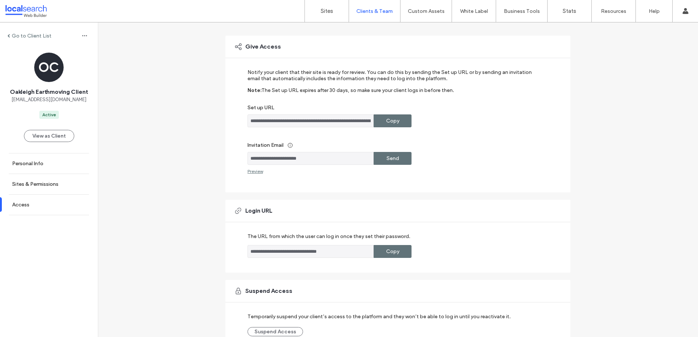
scroll to position [84, 0]
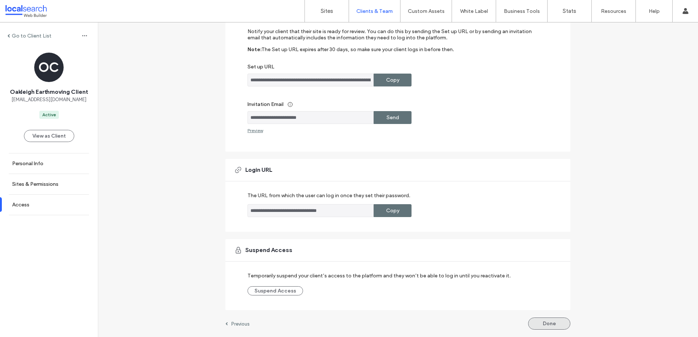
click at [554, 324] on button "Done" at bounding box center [549, 323] width 42 height 12
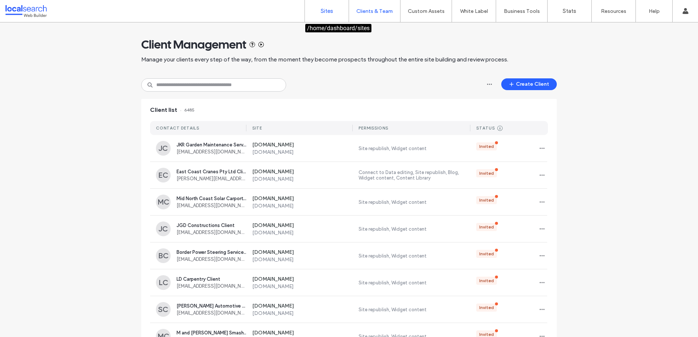
click at [324, 10] on label "Sites" at bounding box center [327, 11] width 13 height 7
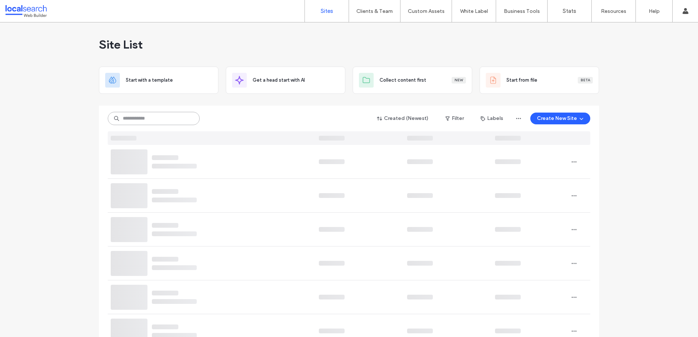
click at [169, 118] on input at bounding box center [154, 118] width 92 height 13
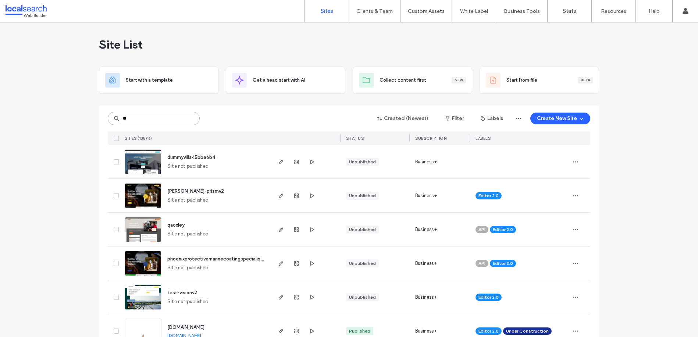
type input "***"
